Goal: Task Accomplishment & Management: Complete application form

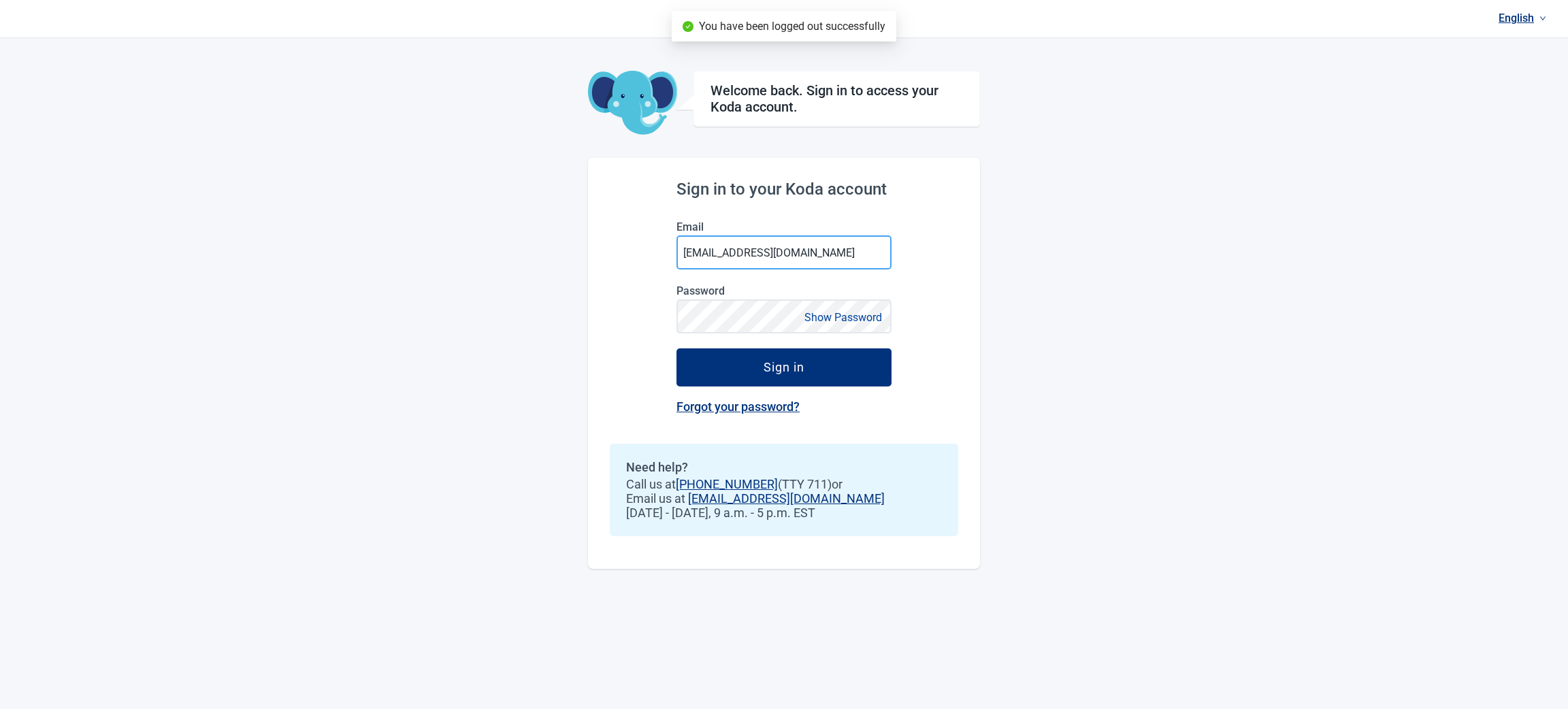
click at [810, 252] on input "[EMAIL_ADDRESS][DOMAIN_NAME]" at bounding box center [784, 252] width 215 height 34
type input "[EMAIL_ADDRESS][DOMAIN_NAME]"
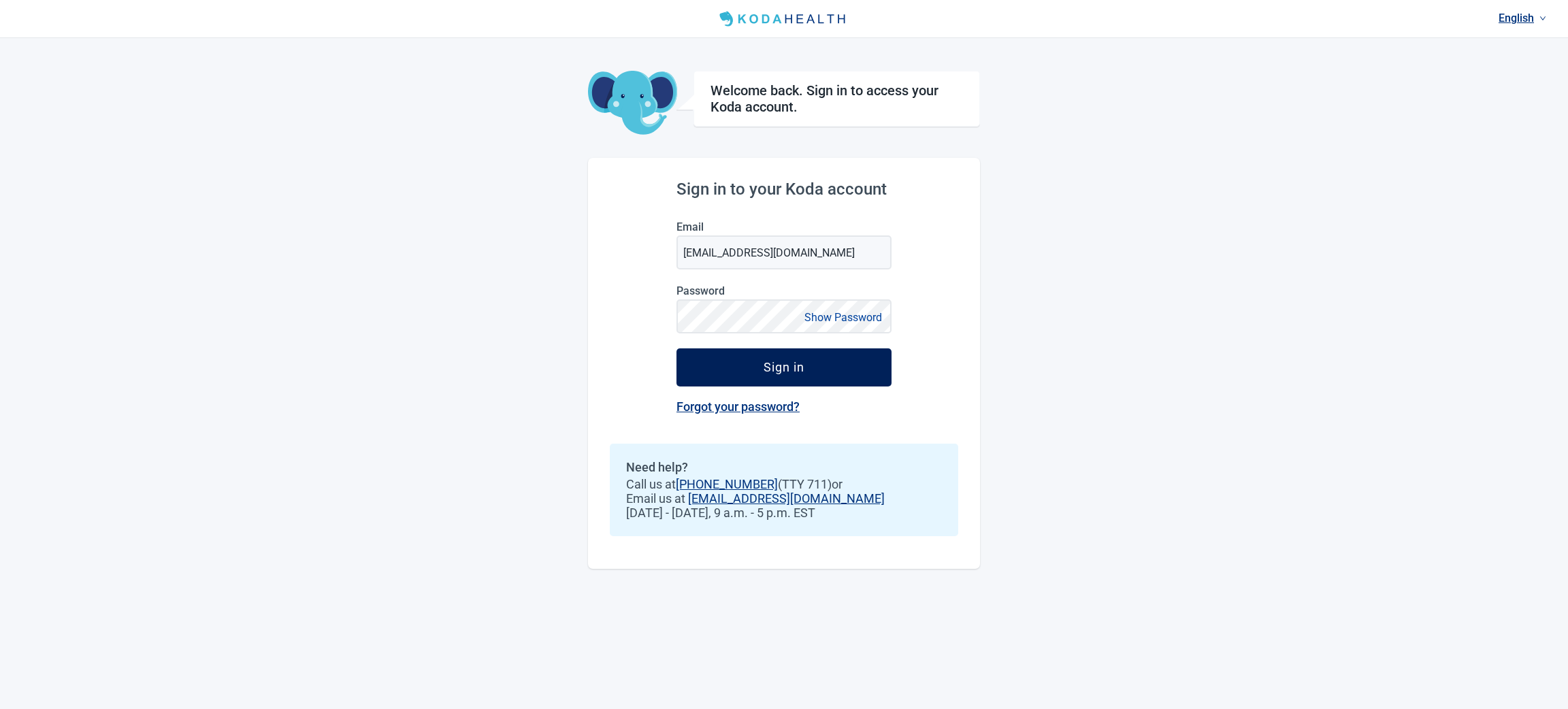
click at [775, 370] on div "Sign in" at bounding box center [784, 367] width 40 height 13
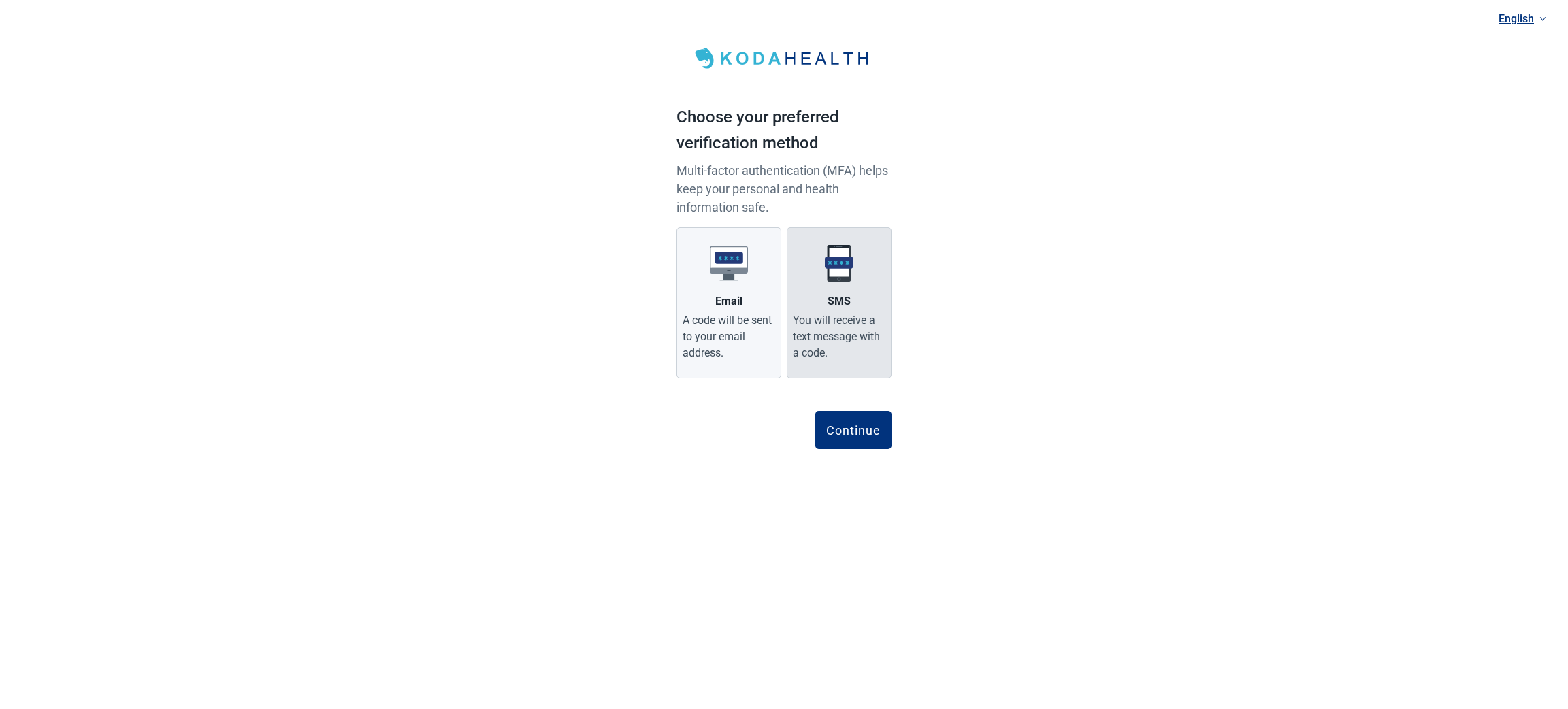
click at [832, 296] on div "SMS" at bounding box center [839, 302] width 23 height 16
click at [0, 0] on input "SMS You will receive a text message with a code." at bounding box center [0, 0] width 0 height 0
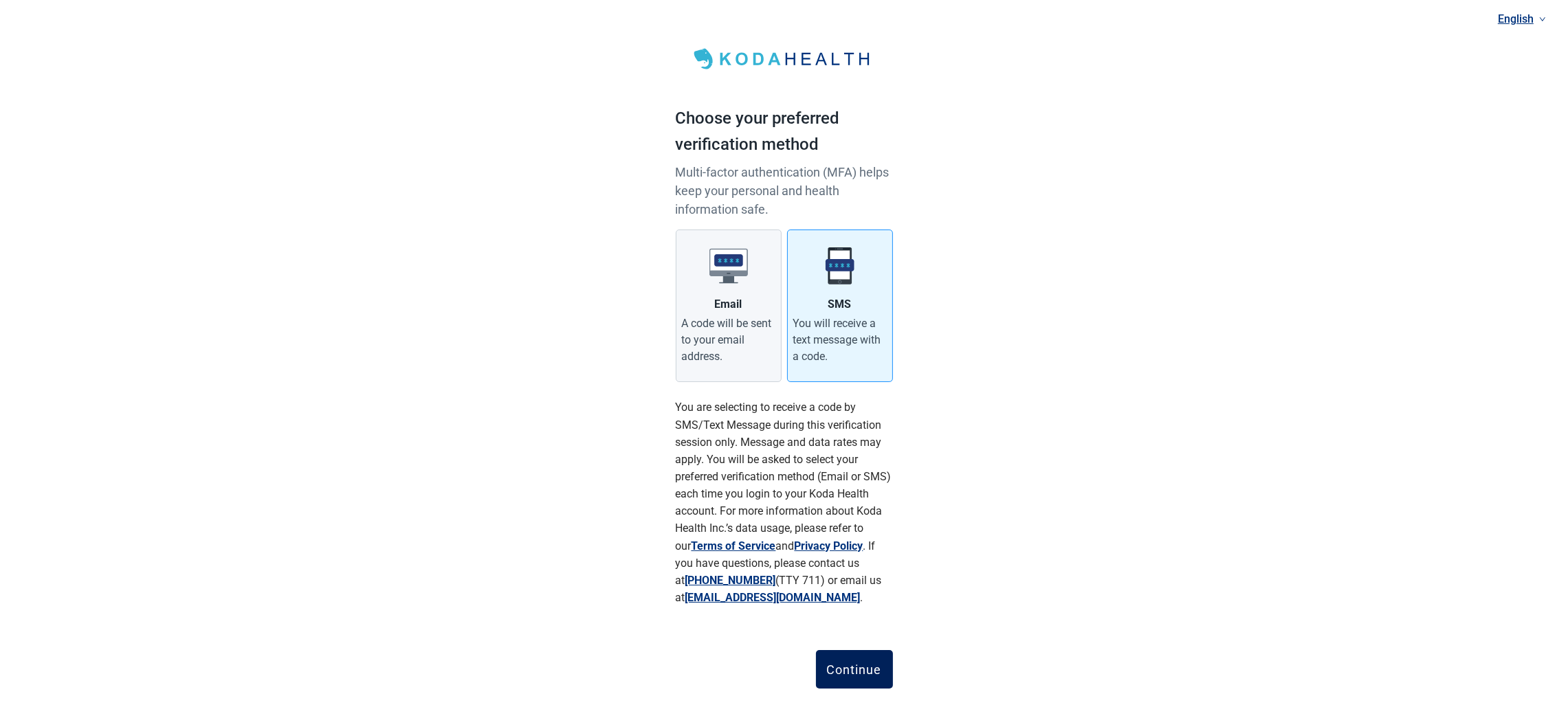
click at [854, 666] on div "Continue" at bounding box center [854, 669] width 55 height 14
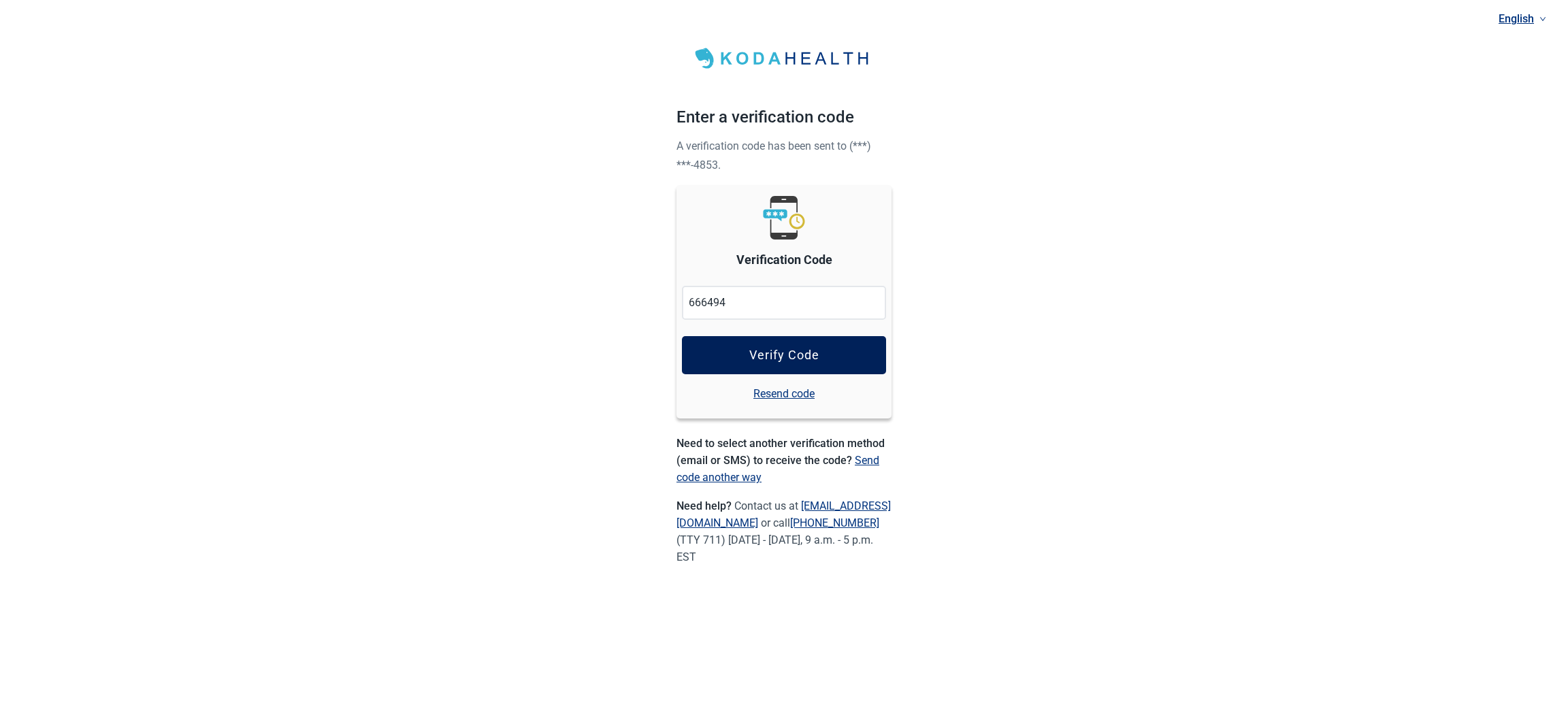
type input "666494"
click at [773, 359] on div "Verify Code" at bounding box center [784, 354] width 70 height 13
click at [755, 58] on img "Main content" at bounding box center [784, 58] width 193 height 30
click at [741, 47] on img "Main content" at bounding box center [784, 58] width 193 height 30
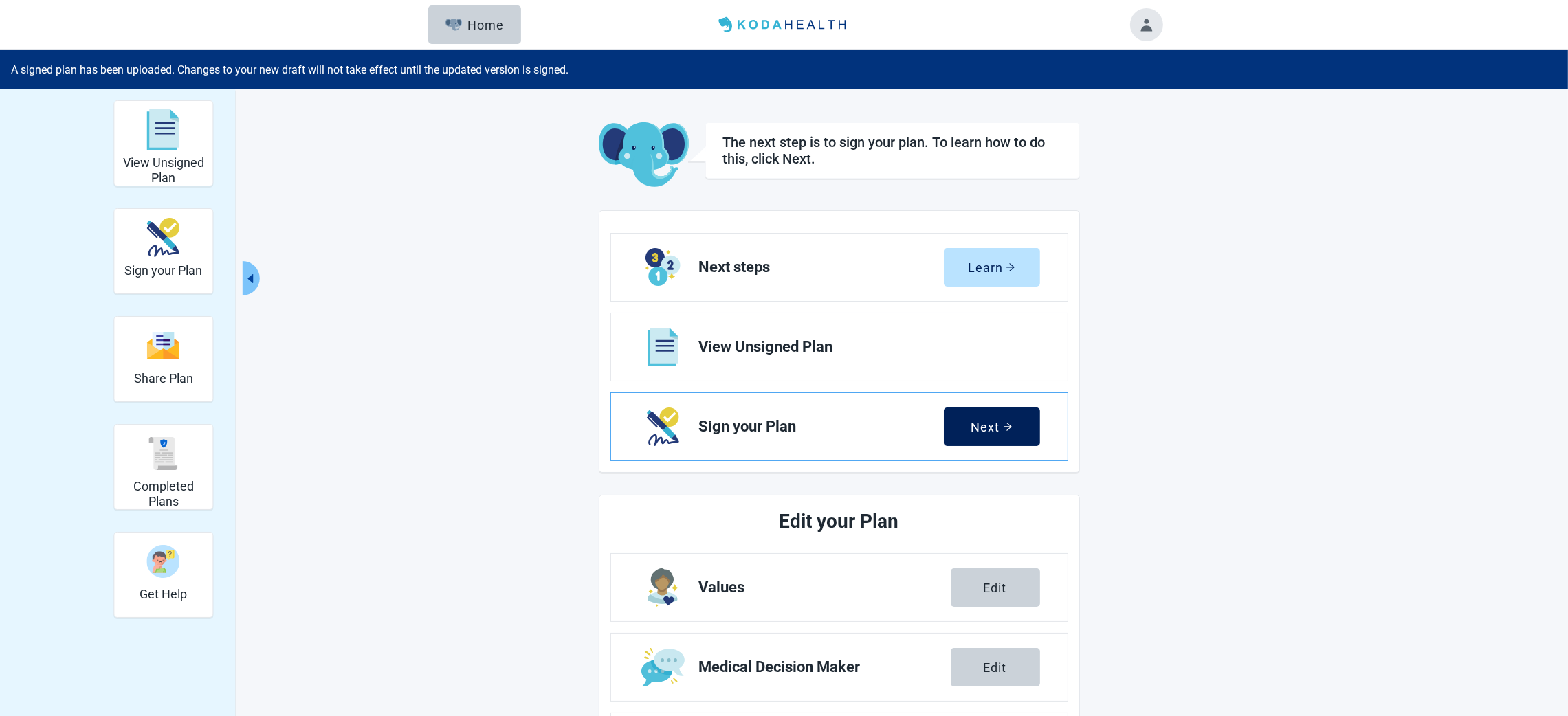
click at [985, 425] on div "Next" at bounding box center [991, 426] width 41 height 14
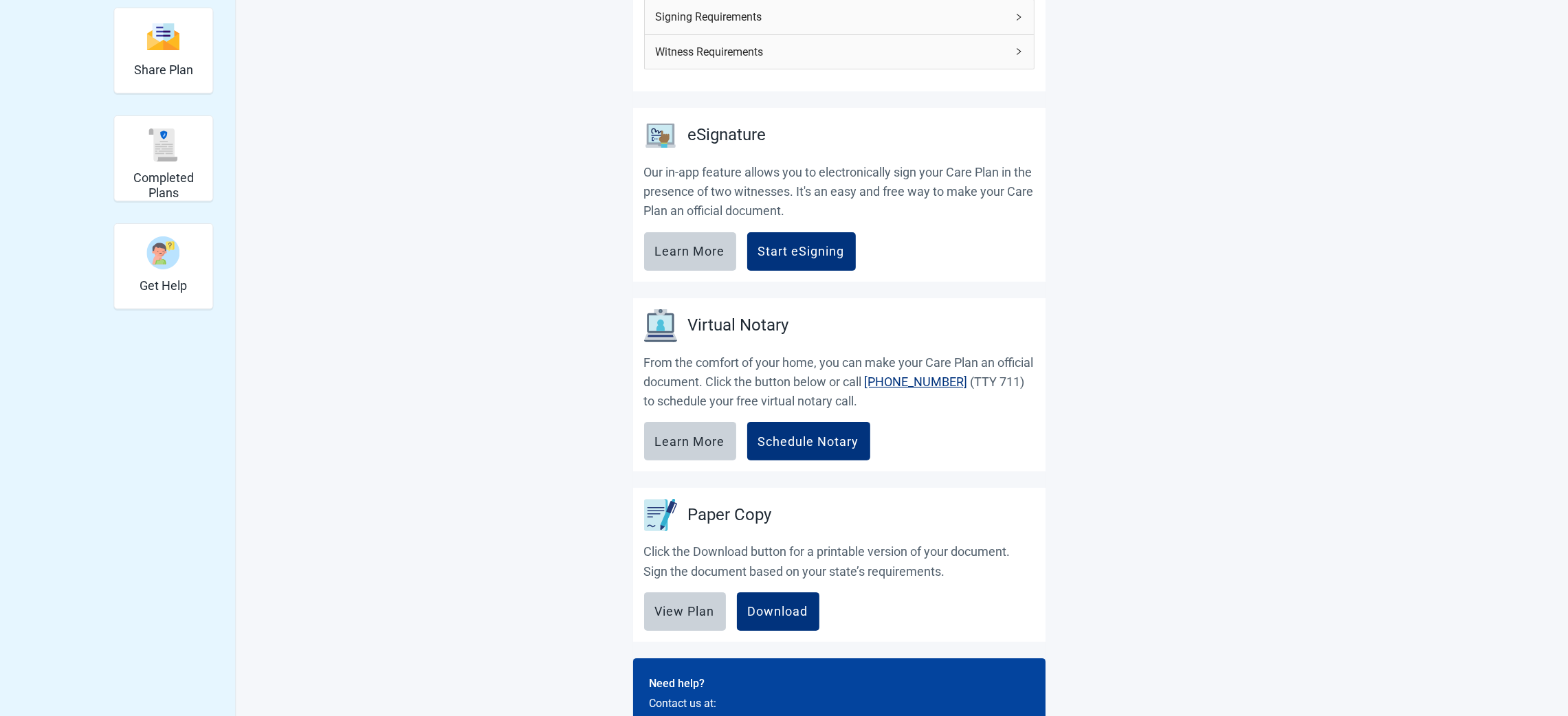
scroll to position [383, 0]
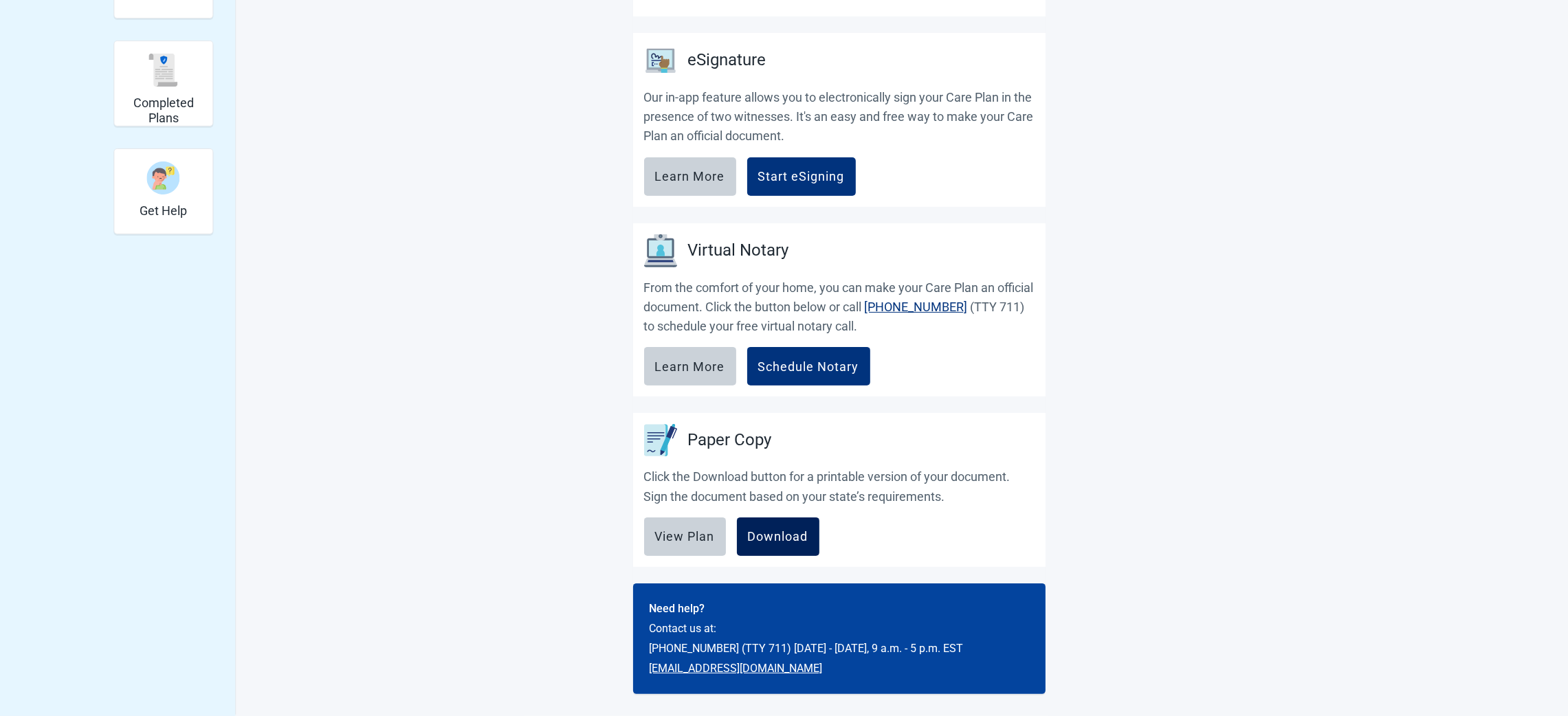
click at [779, 536] on div "Download" at bounding box center [778, 537] width 61 height 14
